Goal: Task Accomplishment & Management: Use online tool/utility

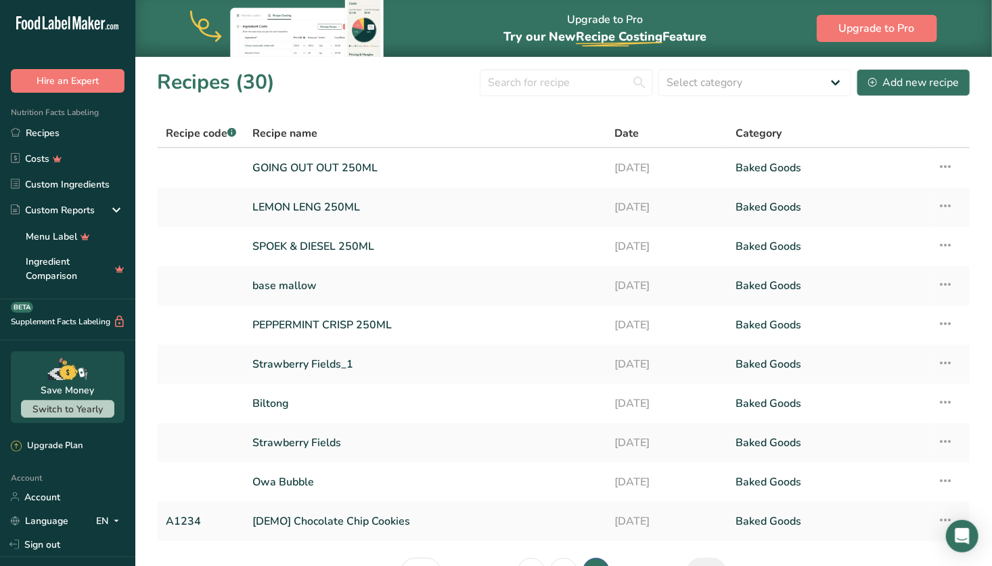
click at [943, 244] on icon at bounding box center [945, 245] width 16 height 24
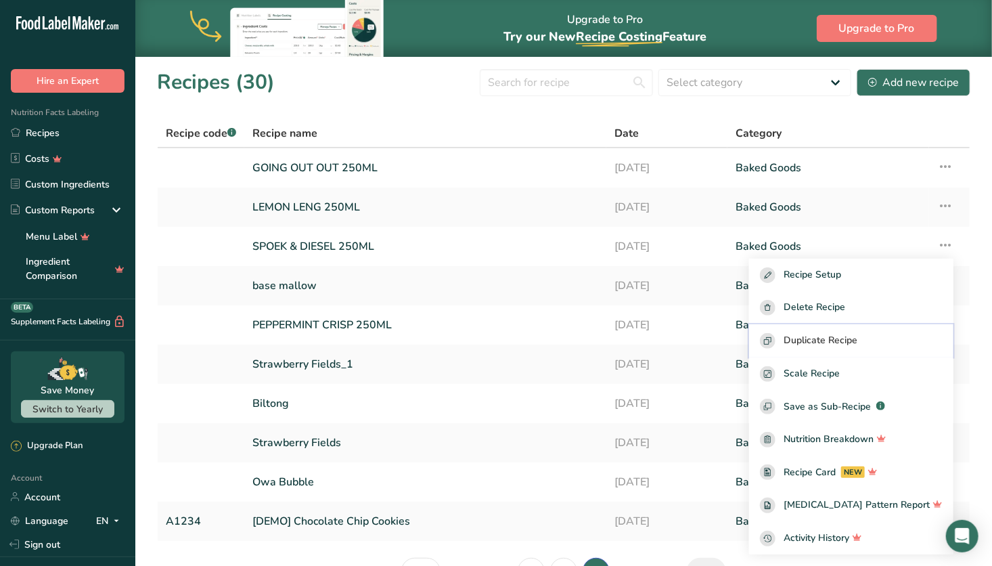
click at [849, 336] on span "Duplicate Recipe" at bounding box center [821, 341] width 74 height 16
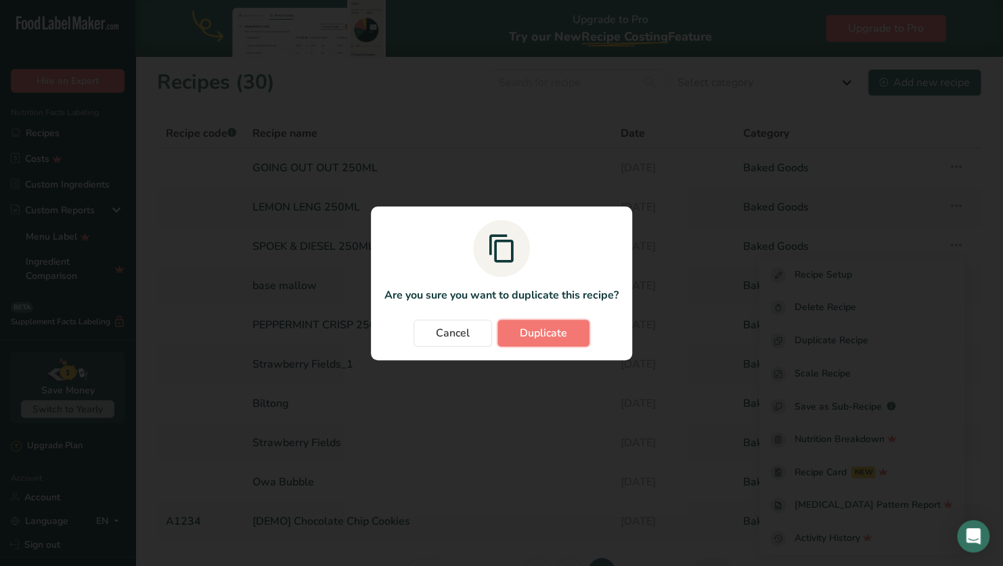
click at [544, 327] on span "Duplicate" at bounding box center [543, 333] width 47 height 16
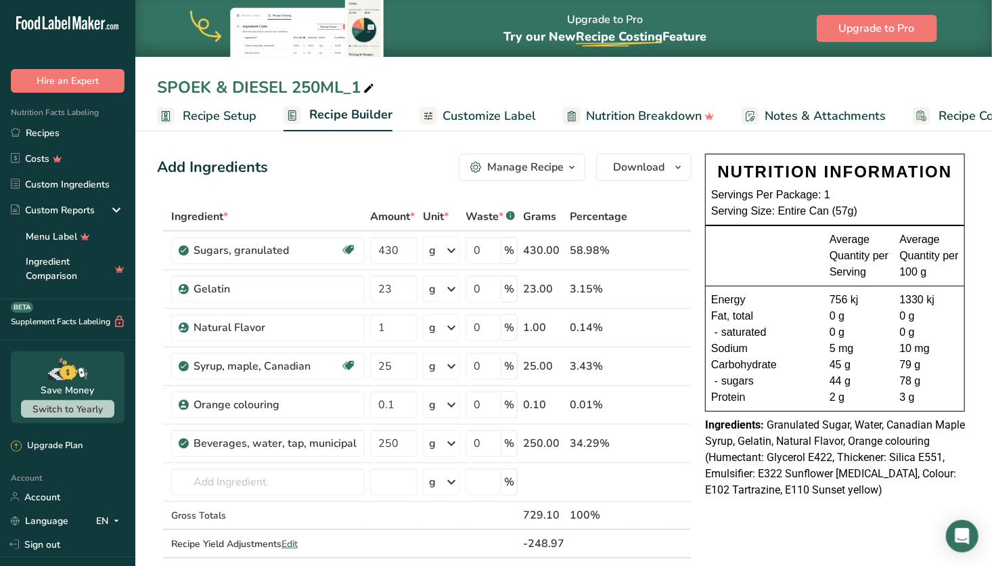
click at [667, 405] on icon at bounding box center [663, 405] width 9 height 14
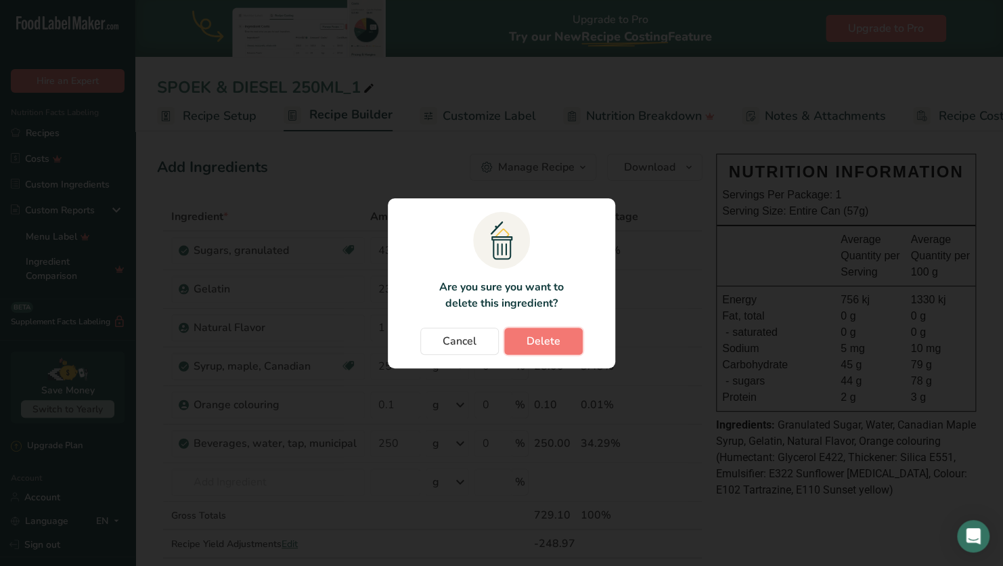
click at [551, 341] on span "Delete" at bounding box center [544, 341] width 34 height 16
type input "250"
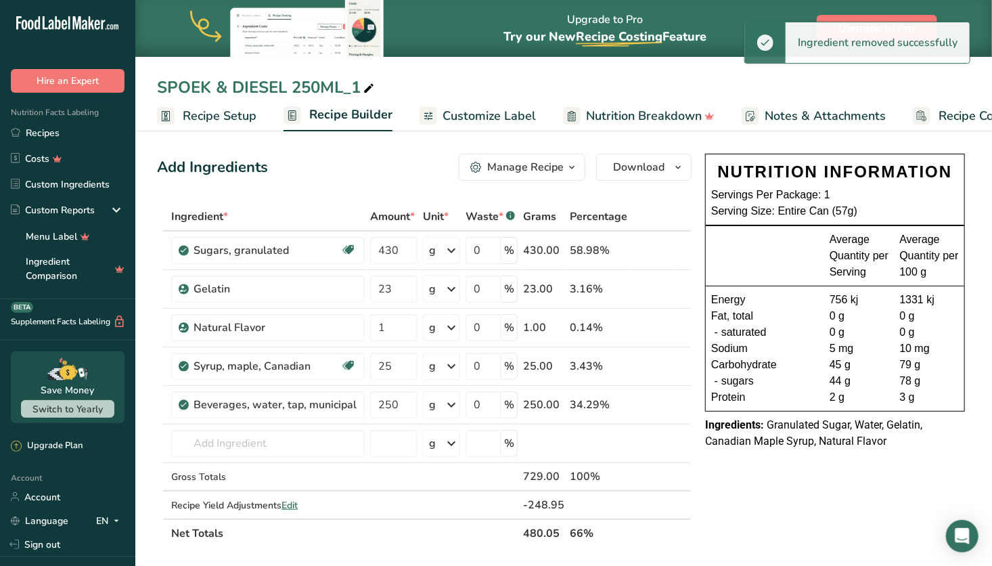
click at [667, 365] on icon at bounding box center [663, 366] width 9 height 14
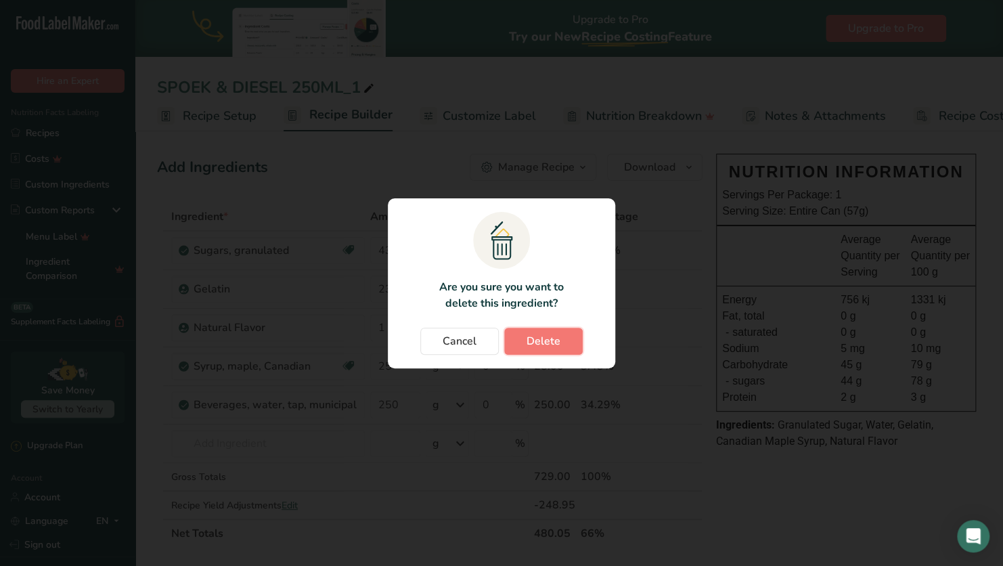
click at [535, 334] on span "Delete" at bounding box center [544, 341] width 34 height 16
type input "250"
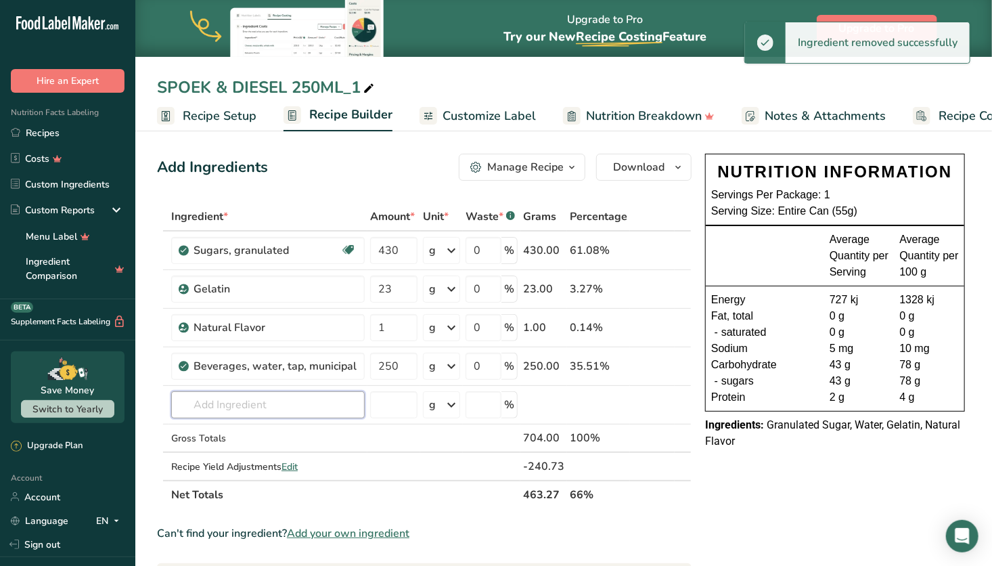
click at [268, 411] on input "text" at bounding box center [268, 404] width 194 height 27
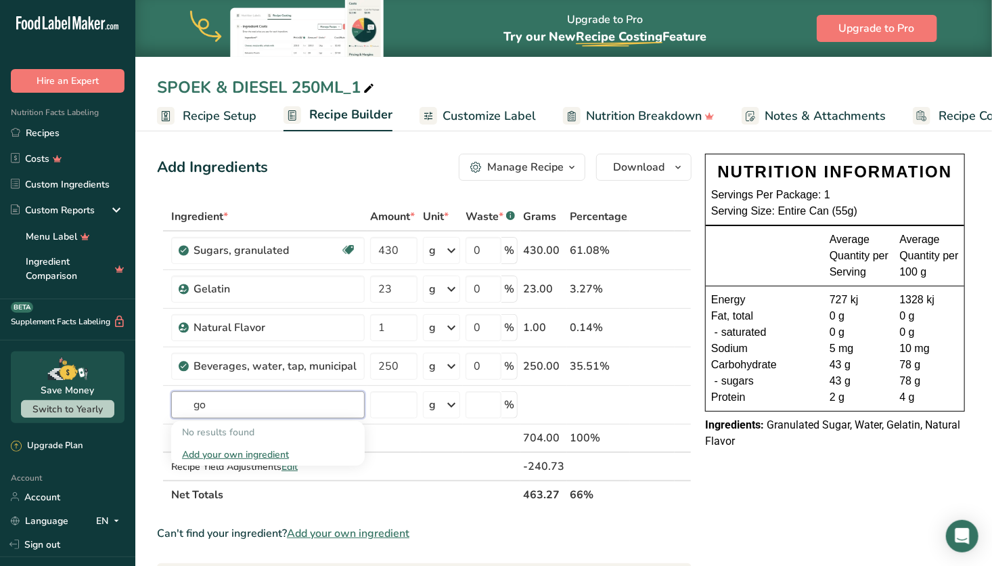
type input "g"
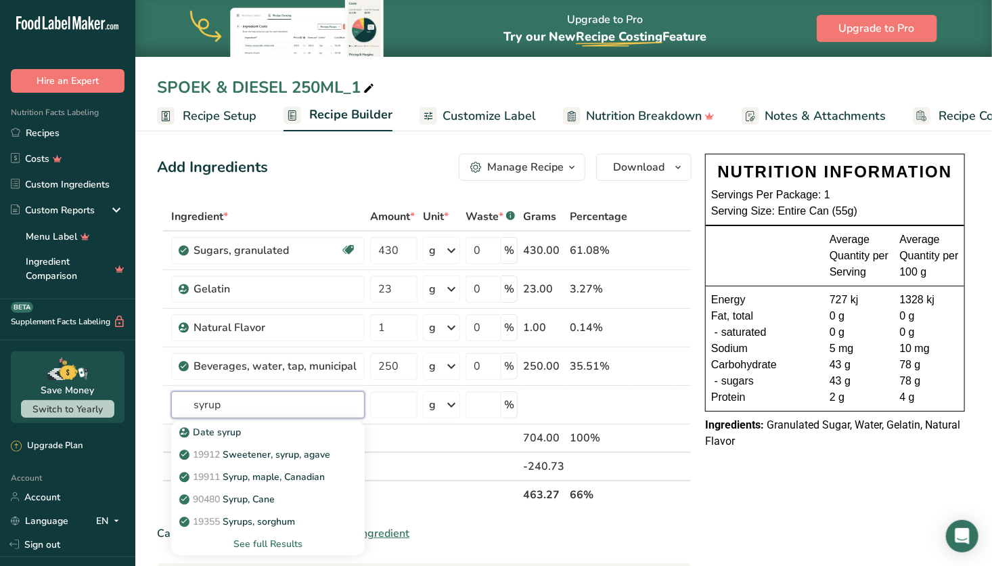
type input "syrup"
click at [267, 501] on p "90480 Syrup, [GEOGRAPHIC_DATA]" at bounding box center [228, 499] width 93 height 14
type input "Syrup, Cane"
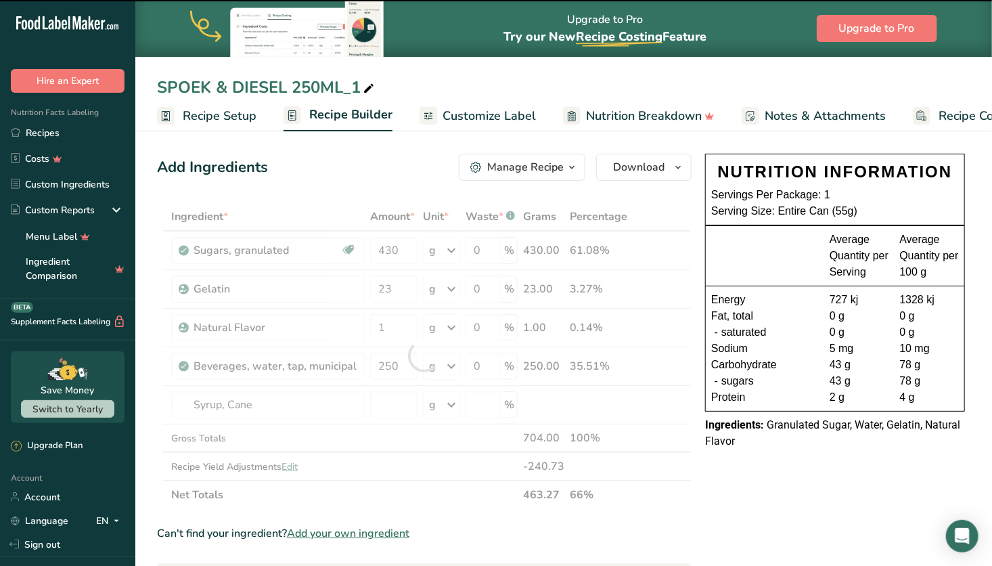
type input "0"
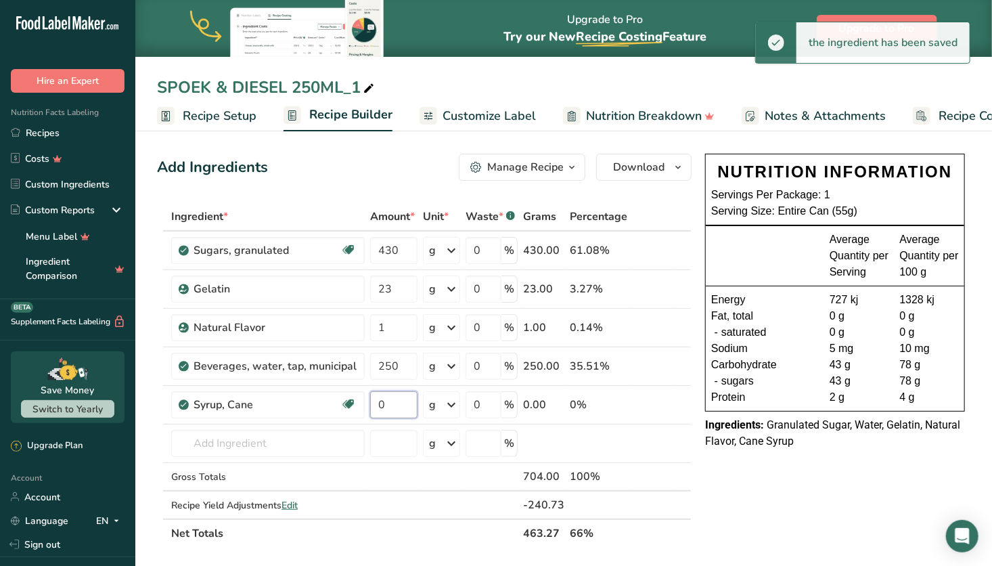
click at [399, 402] on input "0" at bounding box center [393, 404] width 47 height 27
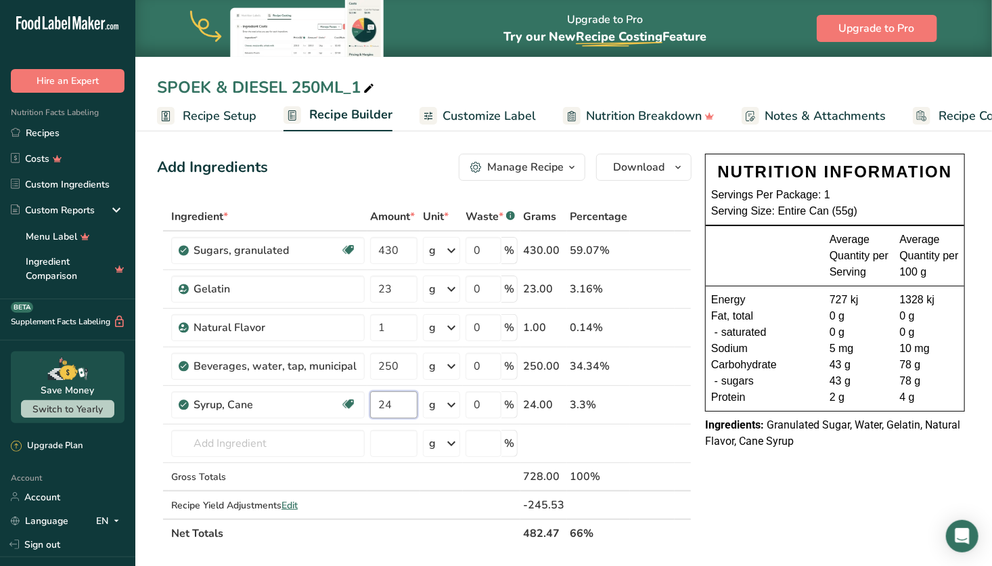
type input "24"
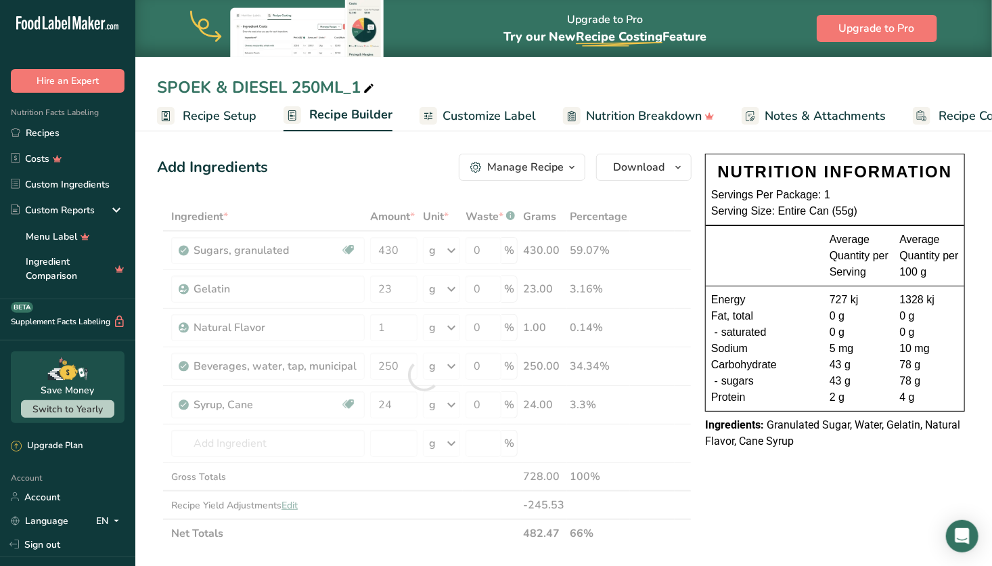
click at [572, 441] on div "Ingredient * Amount * Unit * Waste * .a-a{fill:#347362;}.b-a{fill:#fff;} Grams …" at bounding box center [424, 374] width 535 height 345
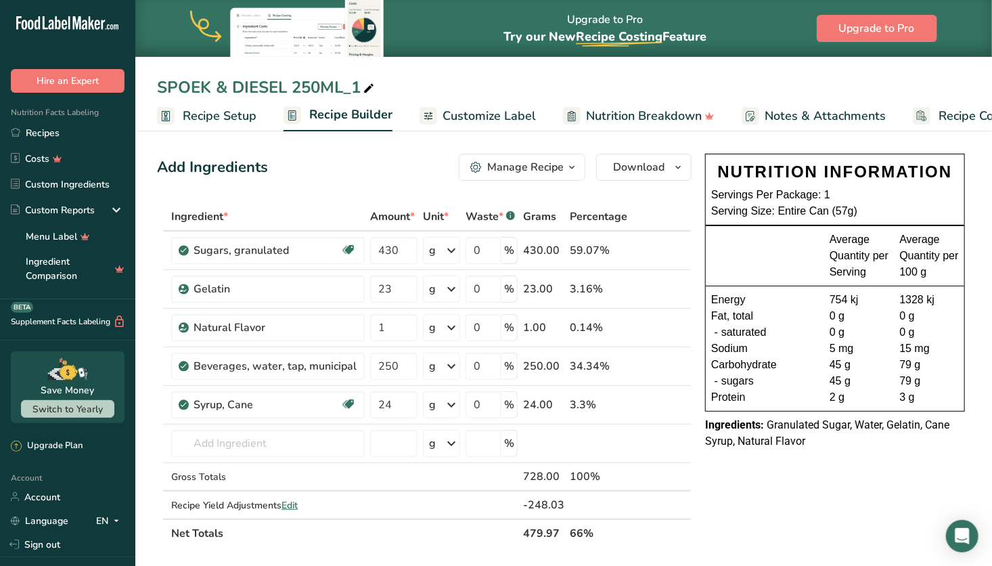
click at [372, 87] on icon at bounding box center [369, 88] width 12 height 19
drag, startPoint x: 357, startPoint y: 87, endPoint x: 135, endPoint y: 83, distance: 221.3
click at [135, 83] on div "SPOEK & DIESEL 250ML_1" at bounding box center [563, 87] width 857 height 24
drag, startPoint x: 184, startPoint y: 84, endPoint x: 106, endPoint y: 85, distance: 77.8
click at [106, 85] on div ".a-20{fill:#fff;} Hire an Expert Nutrition Facts Labeling Recipes Costs Custom …" at bounding box center [496, 508] width 992 height 1016
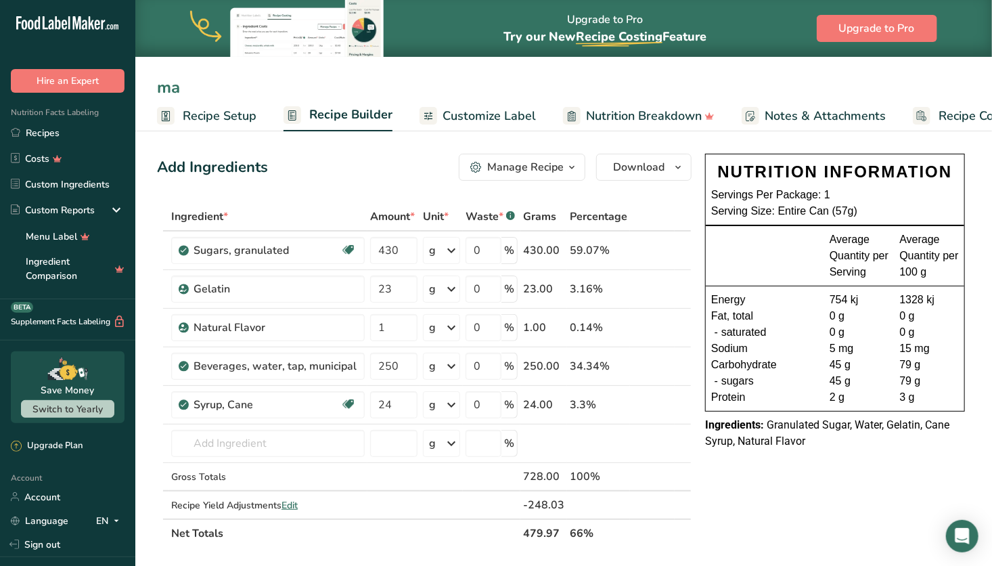
type input "m"
type input "MALLOW POPS"
click at [620, 166] on span "Download" at bounding box center [638, 167] width 51 height 16
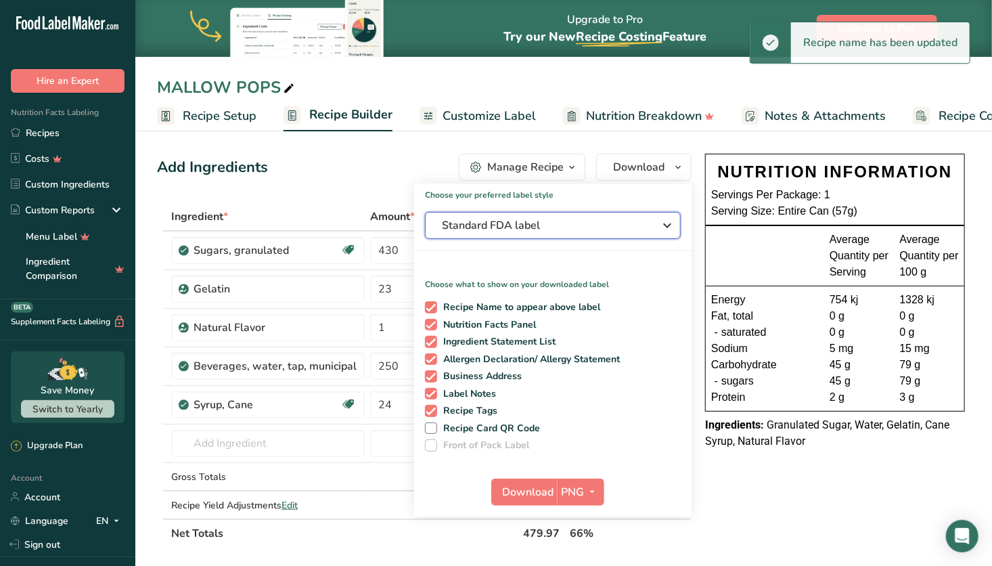
click at [586, 230] on span "Standard FDA label" at bounding box center [543, 225] width 203 height 16
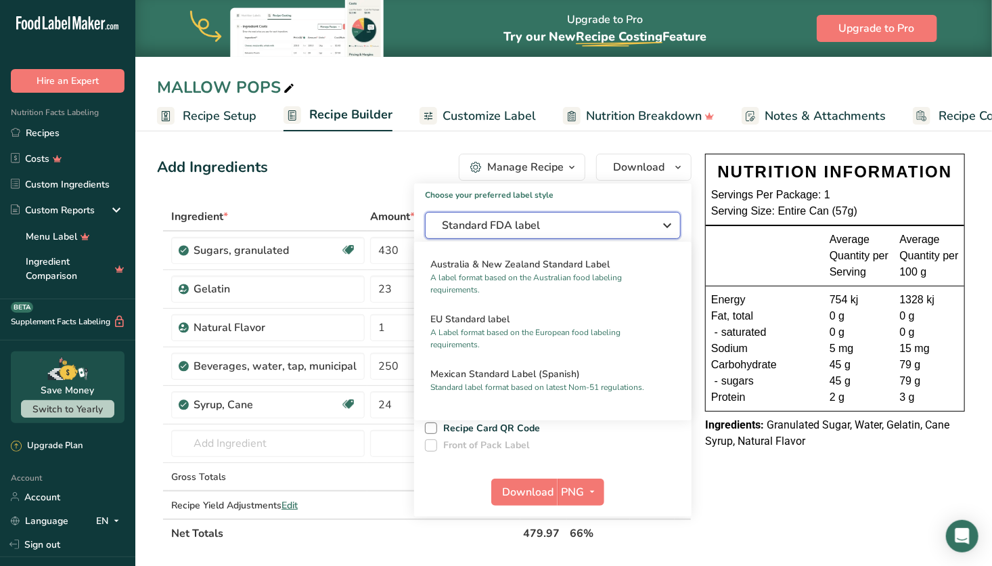
scroll to position [654, 0]
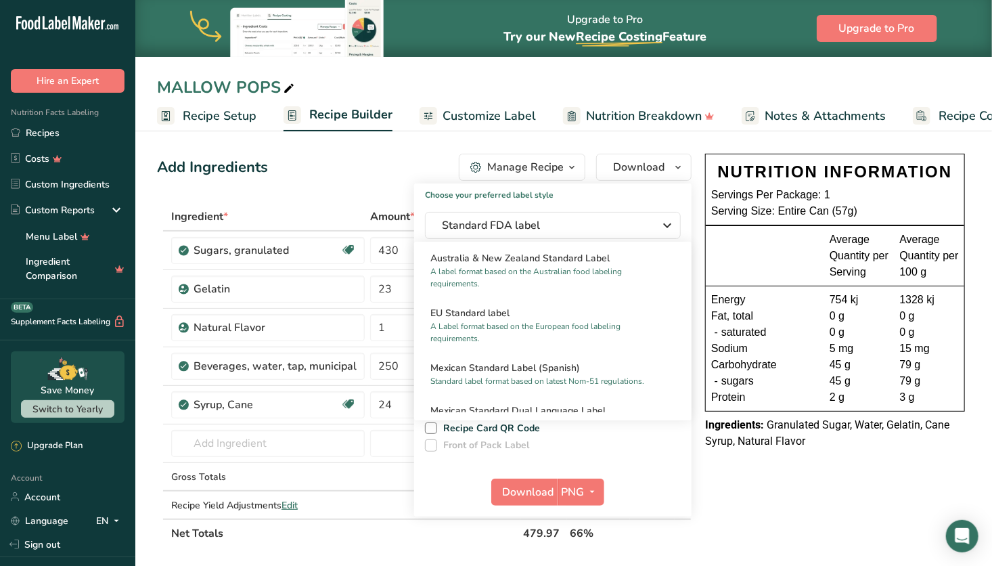
click at [564, 284] on p "A label format based on the Australian food labeling requirements." at bounding box center [546, 277] width 233 height 24
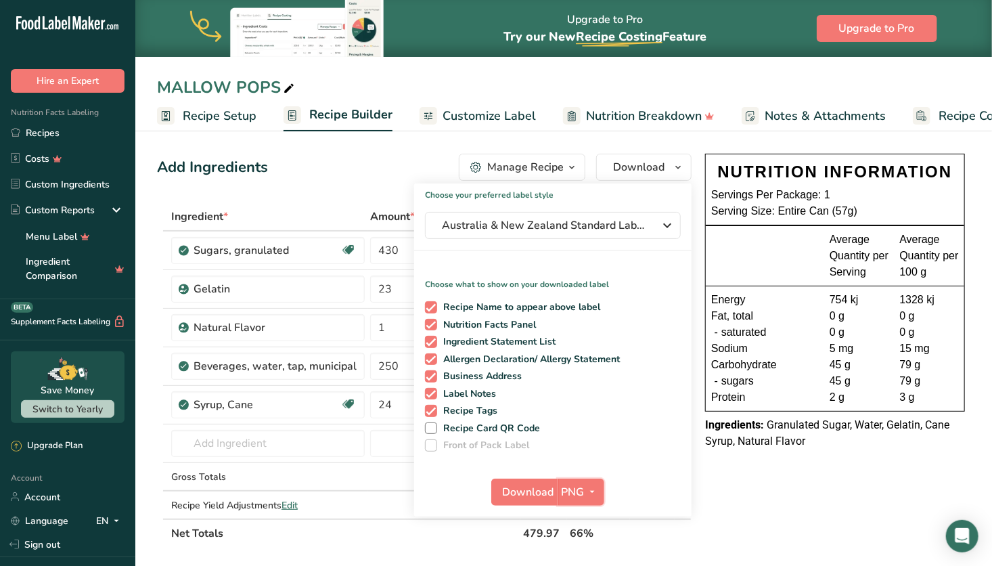
click at [585, 493] on span "button" at bounding box center [593, 492] width 16 height 16
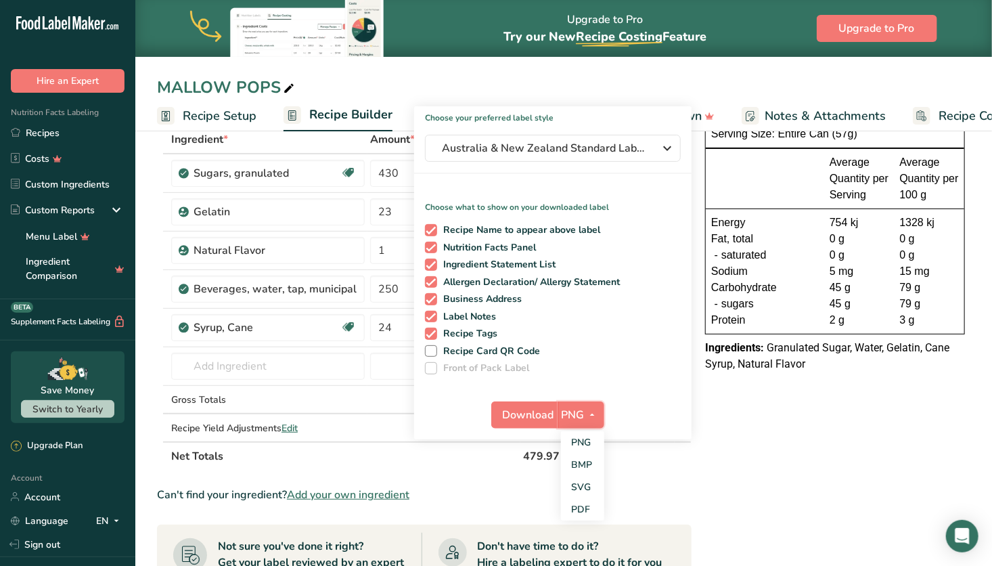
scroll to position [79, 0]
click at [583, 507] on link "PDF" at bounding box center [582, 508] width 43 height 22
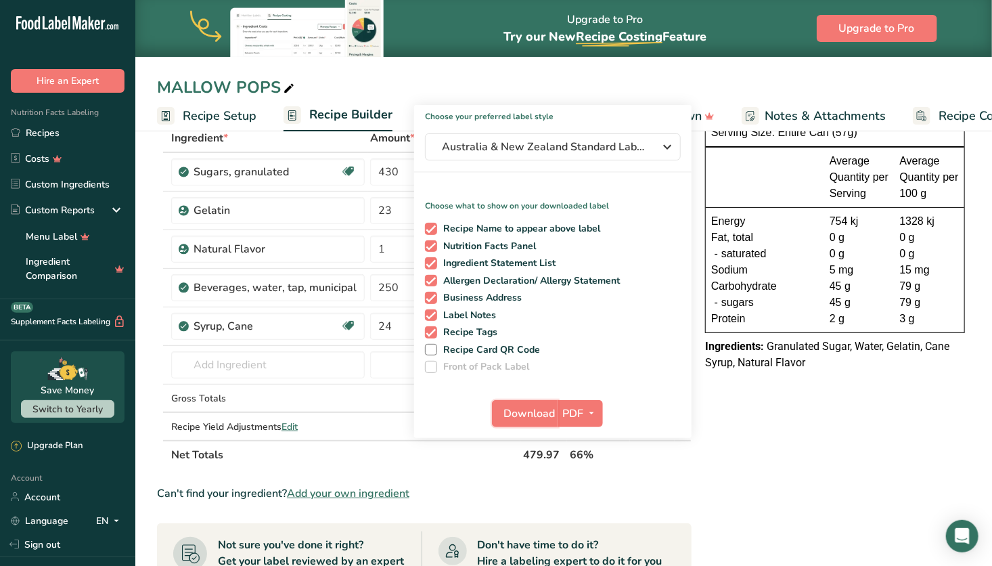
click at [534, 407] on span "Download" at bounding box center [529, 413] width 51 height 16
